Goal: Task Accomplishment & Management: Manage account settings

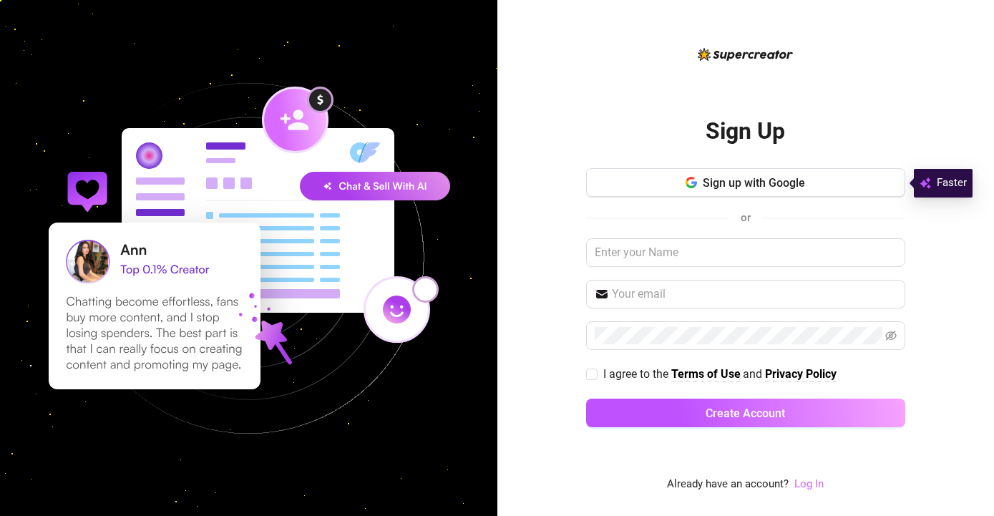
click at [806, 480] on link "Log In" at bounding box center [809, 484] width 29 height 13
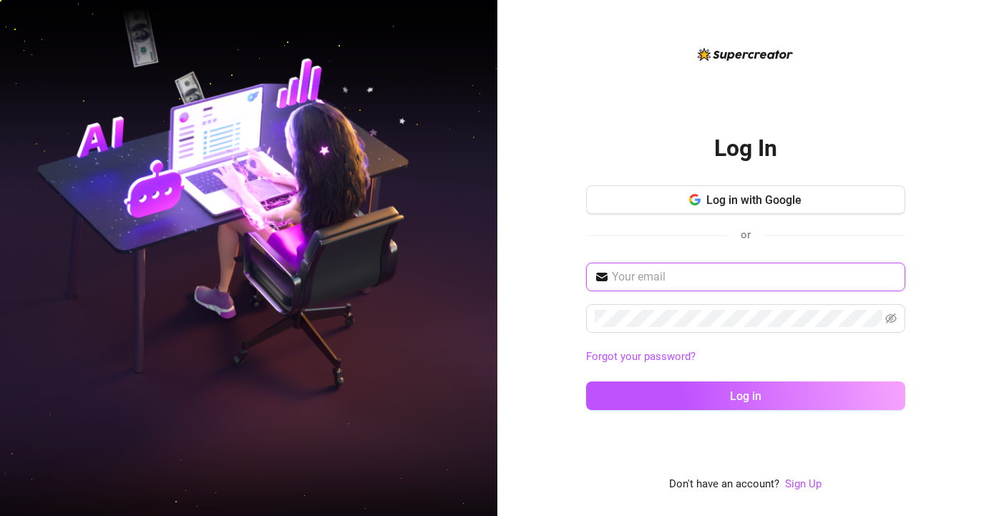
click at [678, 286] on input "text" at bounding box center [754, 276] width 285 height 17
paste input "tentramitrozonplus@outlook.com"
type input "tentramitrozonplus@outlook.com"
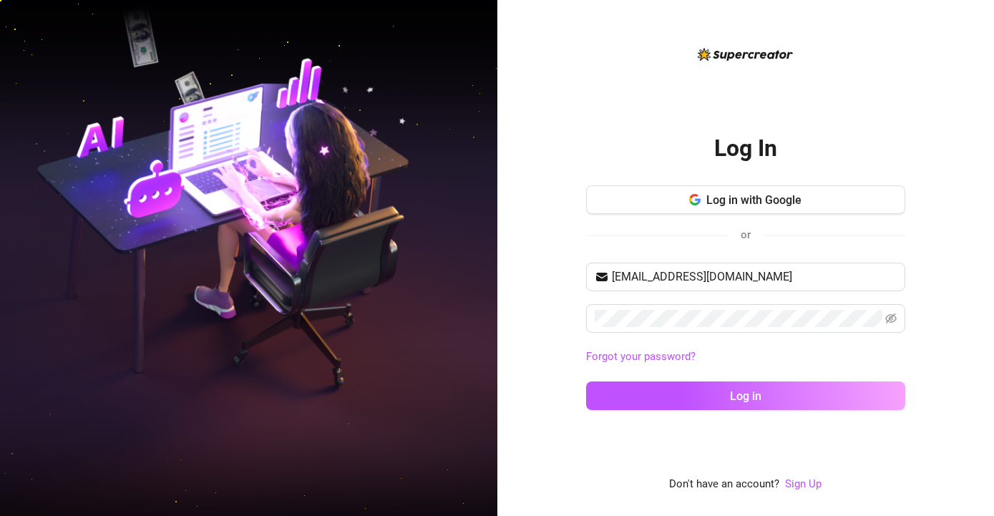
click at [505, 400] on div "Log In Log in with Google or tentramitrozonplus@outlook.com Forgot your passwor…" at bounding box center [747, 258] width 498 height 516
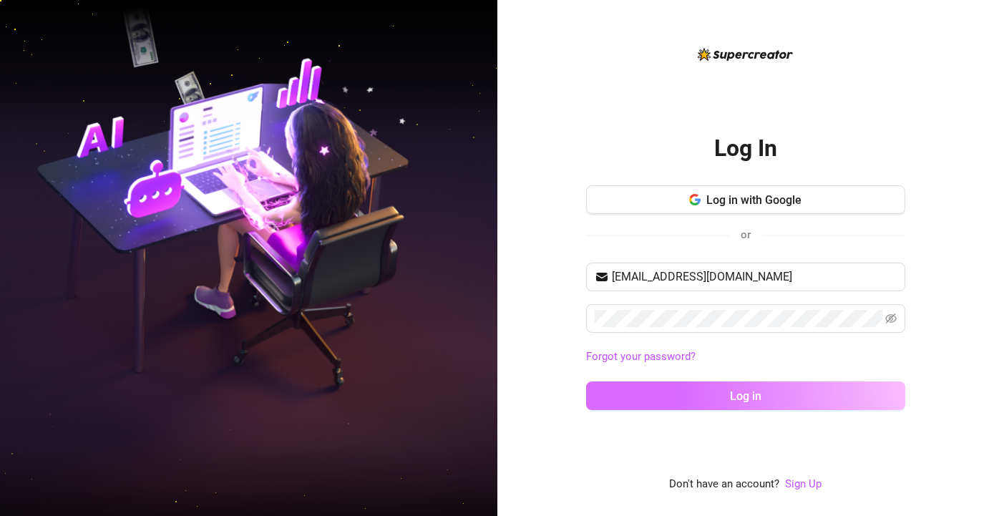
click at [682, 400] on button "Log in" at bounding box center [745, 396] width 319 height 29
